Goal: Obtain resource: Download file/media

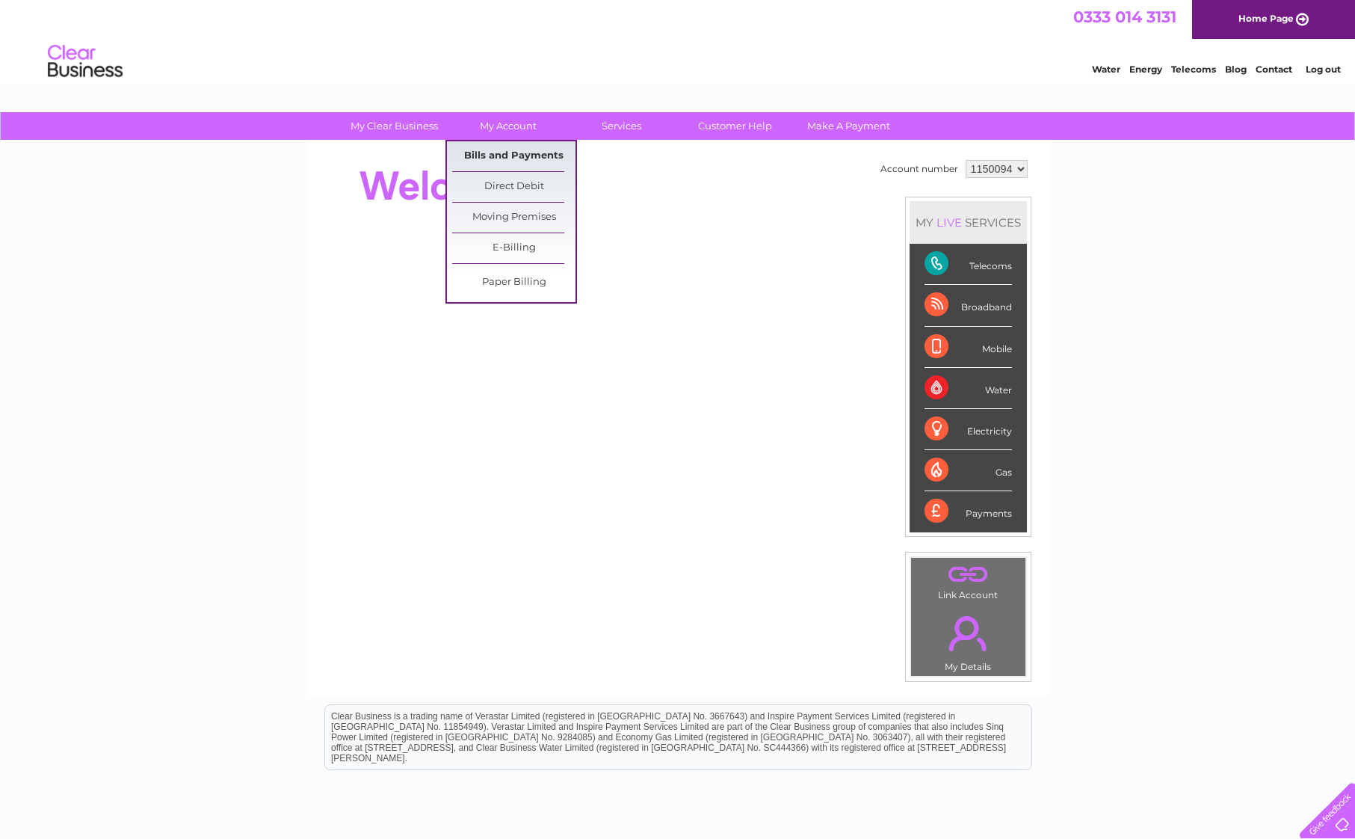
click at [514, 154] on link "Bills and Payments" at bounding box center [513, 156] width 123 height 30
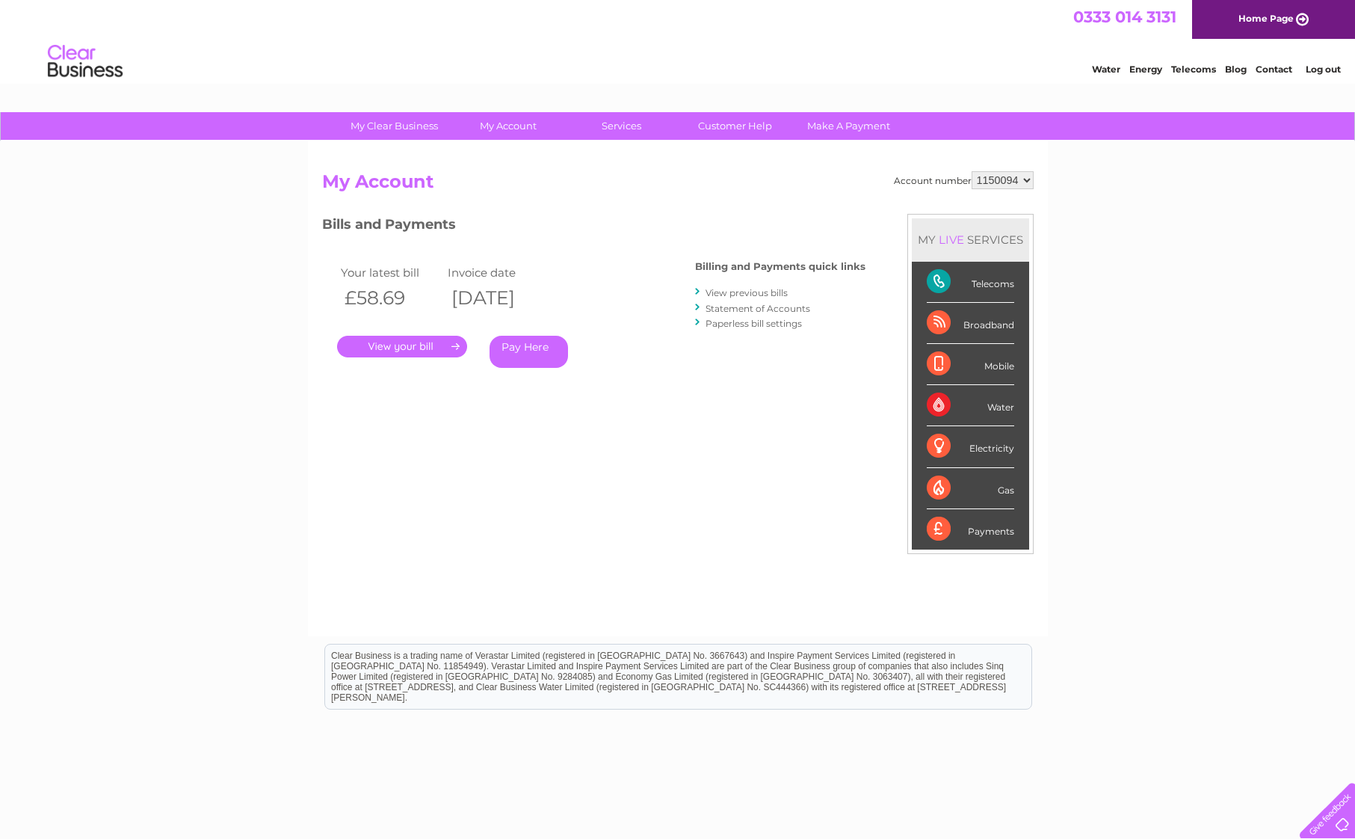
click at [401, 345] on link "." at bounding box center [402, 347] width 130 height 22
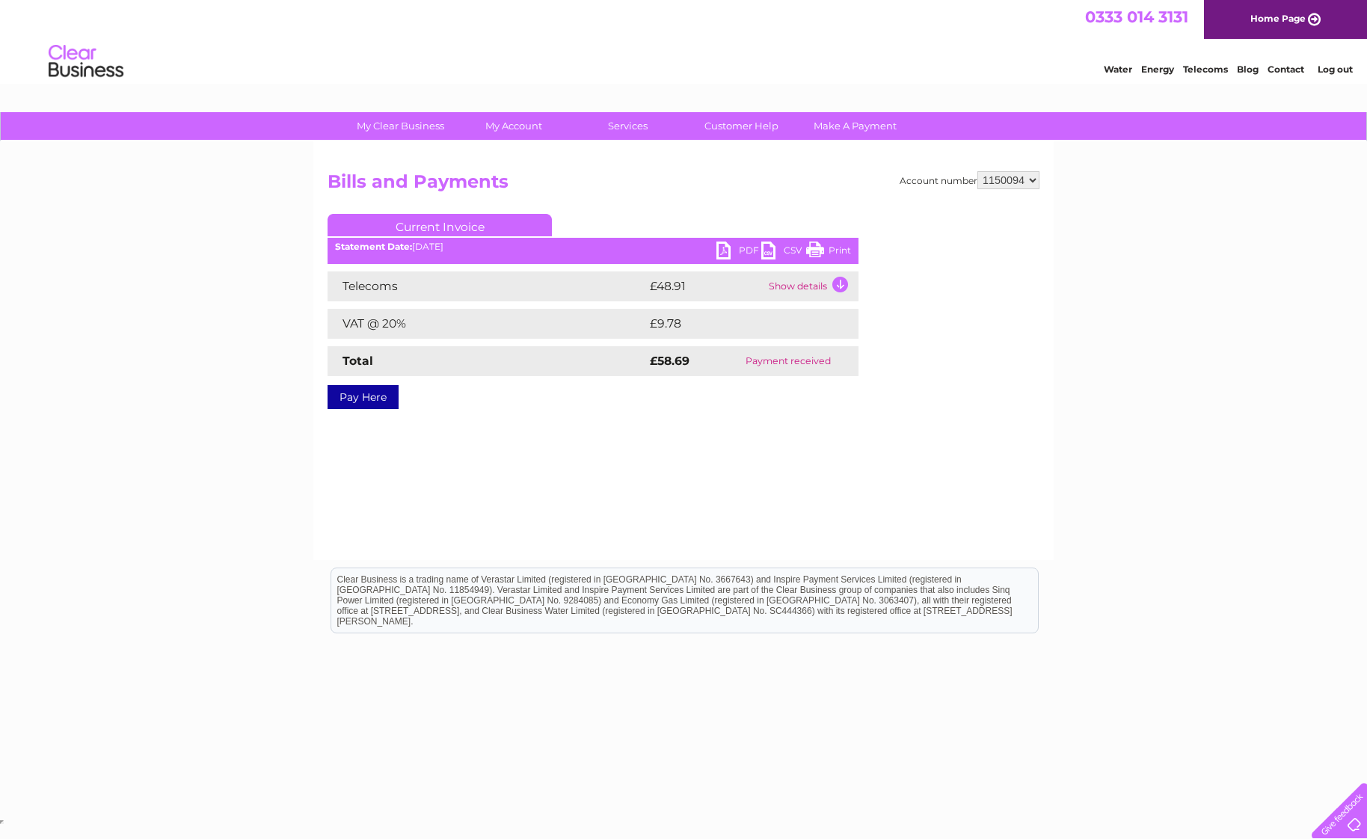
click at [727, 256] on link "PDF" at bounding box center [738, 252] width 45 height 22
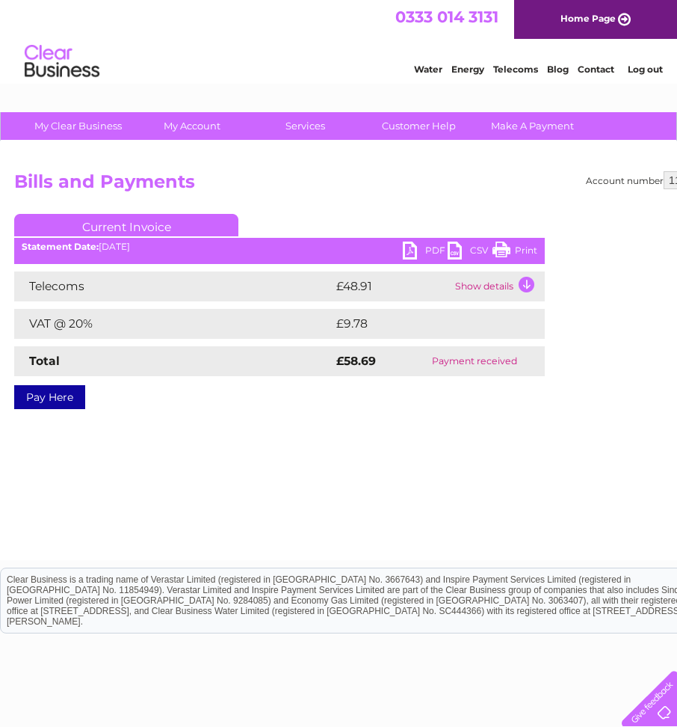
click at [318, 73] on div "Water Energy Telecoms Blog Contact Log out" at bounding box center [338, 63] width 677 height 49
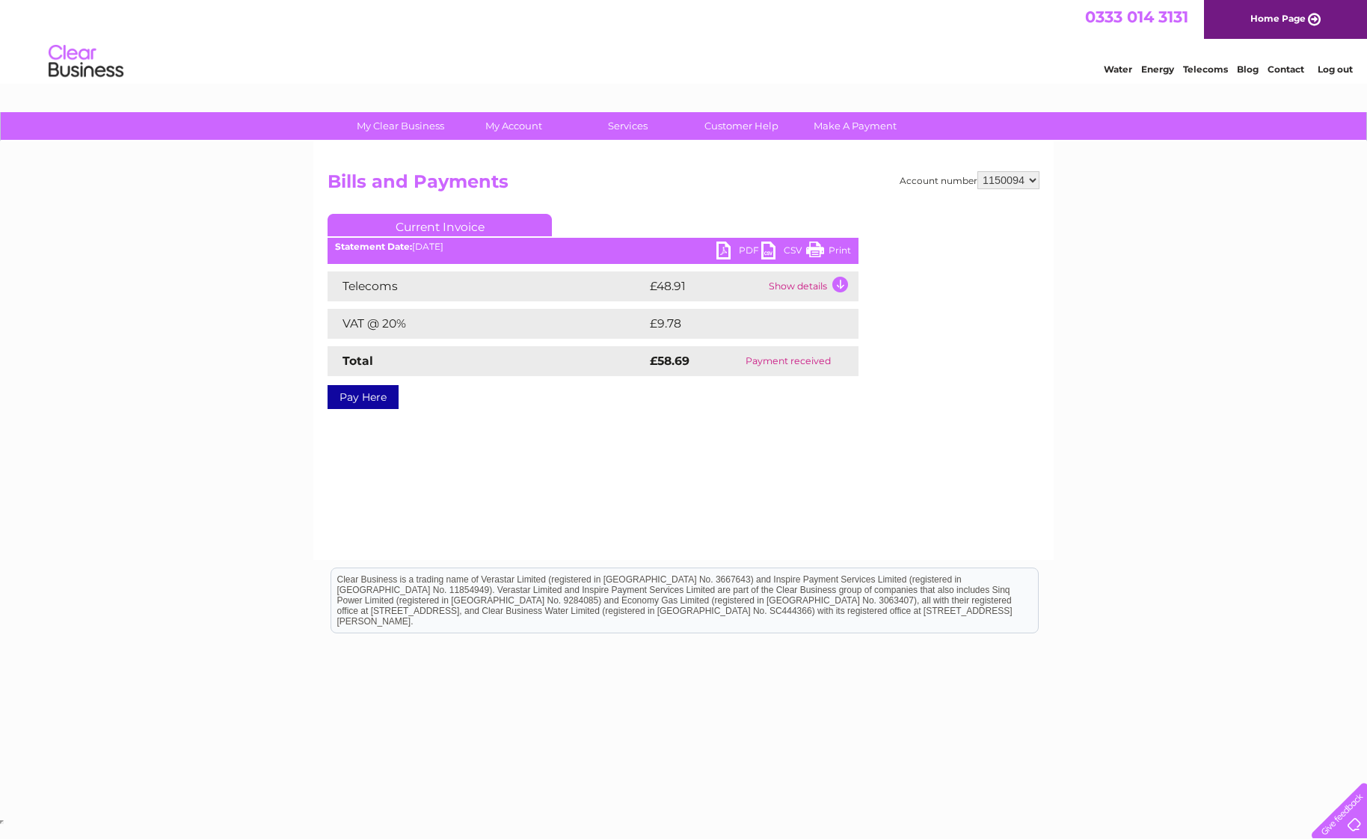
click at [719, 247] on link "PDF" at bounding box center [738, 252] width 45 height 22
click at [914, 64] on div "Water Energy Telecoms Blog Contact Log out" at bounding box center [683, 63] width 1367 height 49
